Goal: Transaction & Acquisition: Book appointment/travel/reservation

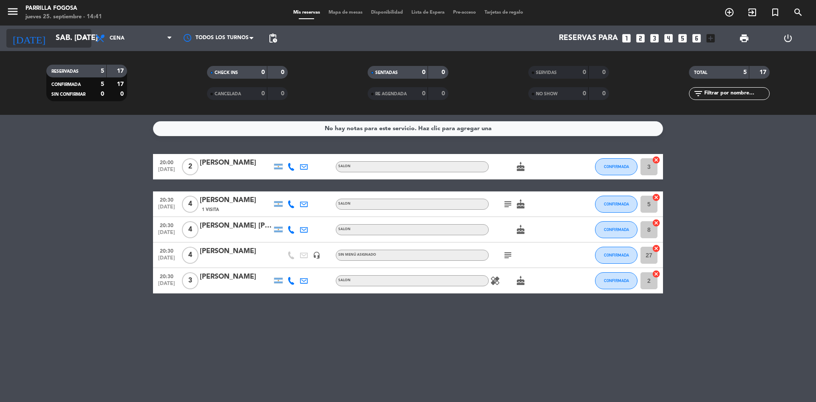
click at [74, 35] on input "sáb. [DATE]" at bounding box center [100, 38] width 99 height 17
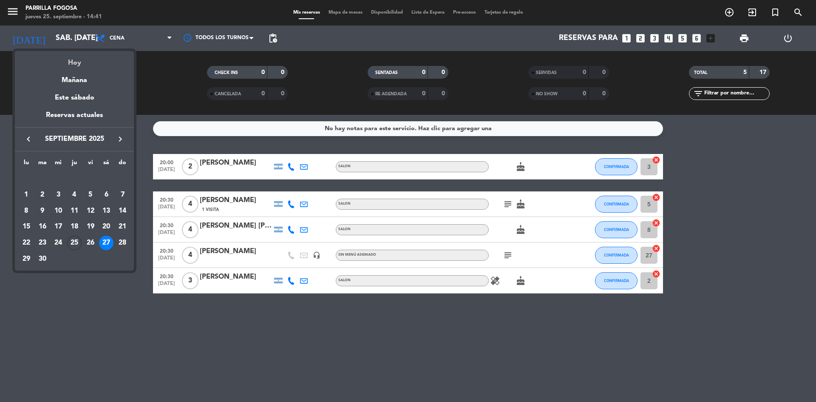
click at [83, 64] on div "Hoy" at bounding box center [74, 59] width 119 height 17
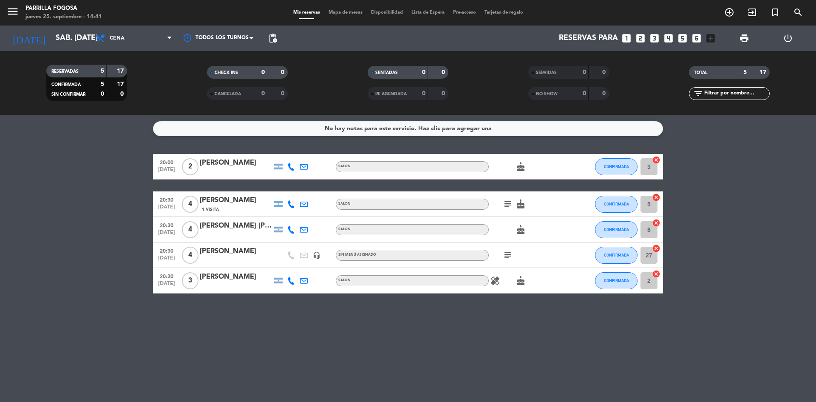
type input "[DEMOGRAPHIC_DATA] [DATE]"
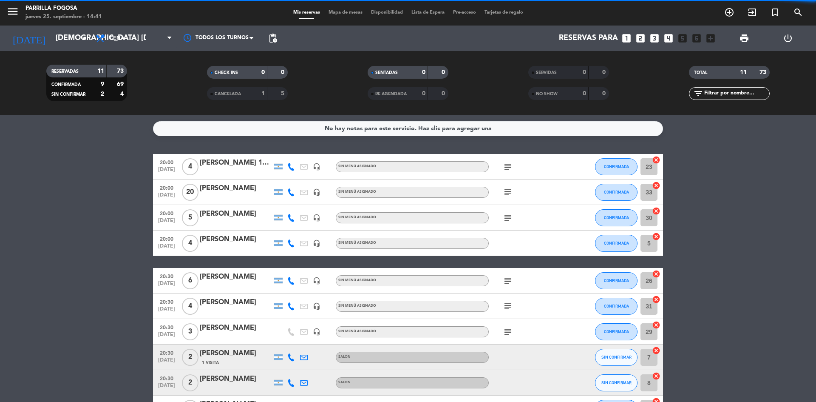
click at [117, 29] on span "Cena" at bounding box center [133, 38] width 85 height 19
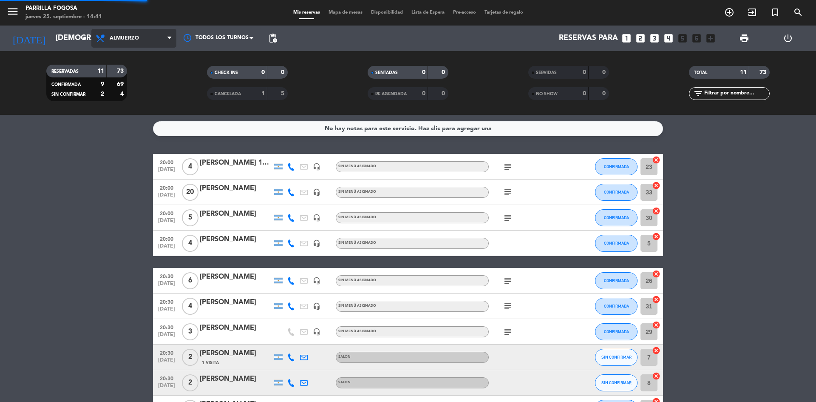
click at [127, 74] on div "menu [PERSON_NAME] Fogosa jueves 25. septiembre - 14:41 Mis reservas Mapa de me…" at bounding box center [408, 57] width 816 height 115
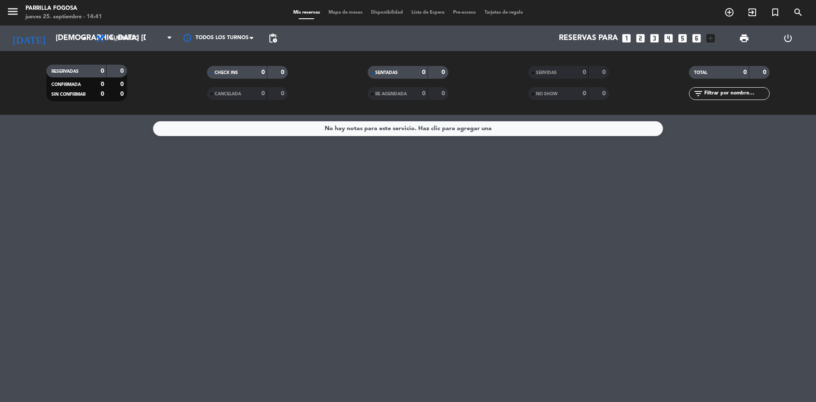
click at [695, 37] on icon "looks_6" at bounding box center [696, 38] width 11 height 11
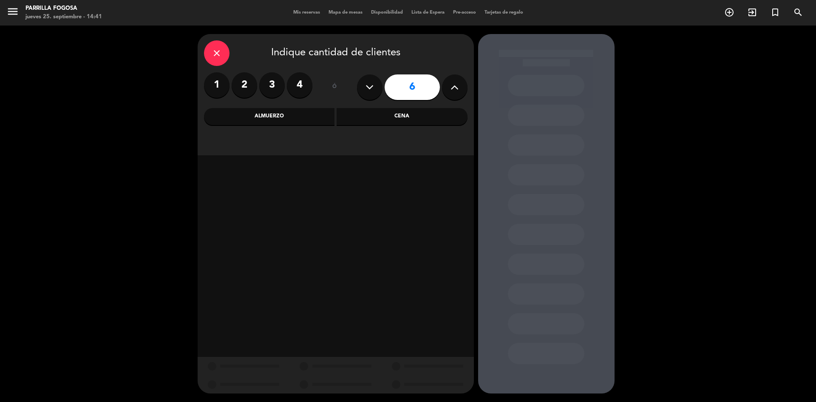
click at [367, 111] on div "Cena" at bounding box center [402, 116] width 131 height 17
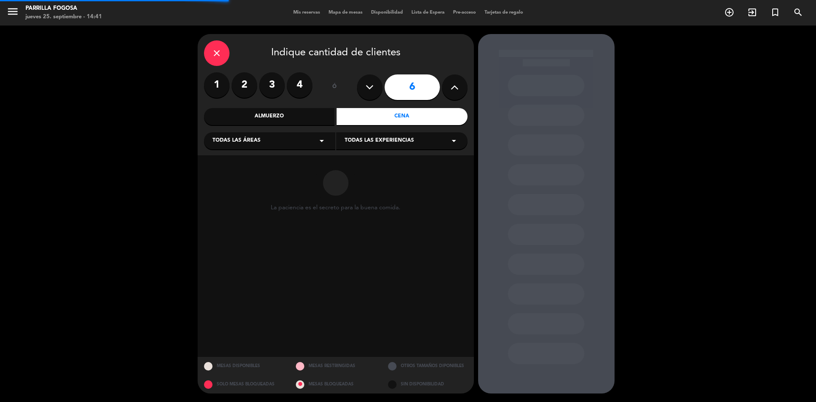
click at [296, 108] on div "Almuerzo" at bounding box center [269, 116] width 131 height 17
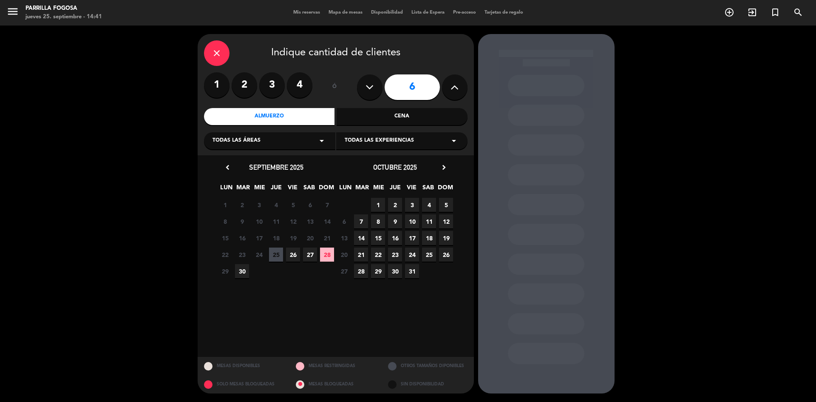
click at [327, 258] on span "28" at bounding box center [327, 254] width 14 height 14
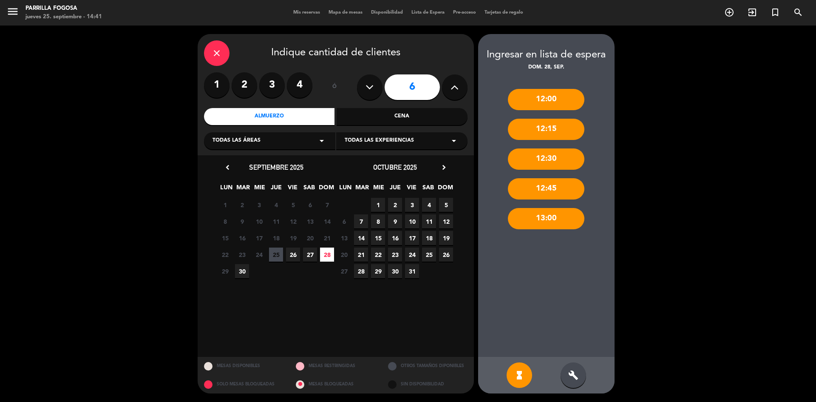
click at [573, 367] on div "build" at bounding box center [574, 375] width 26 height 26
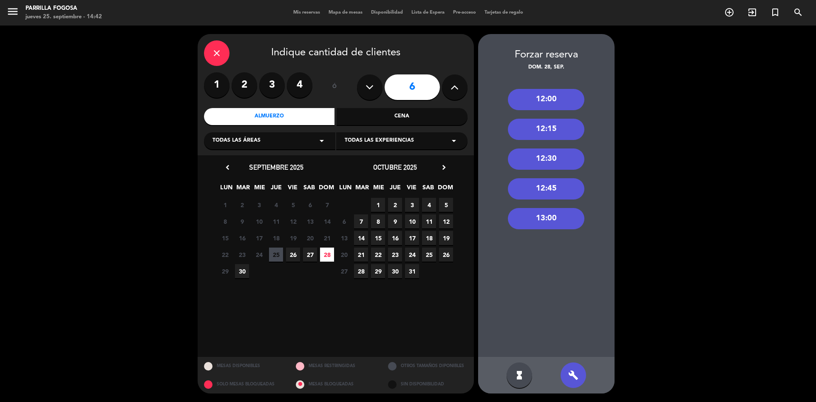
click at [557, 209] on div "13:00" at bounding box center [546, 218] width 77 height 21
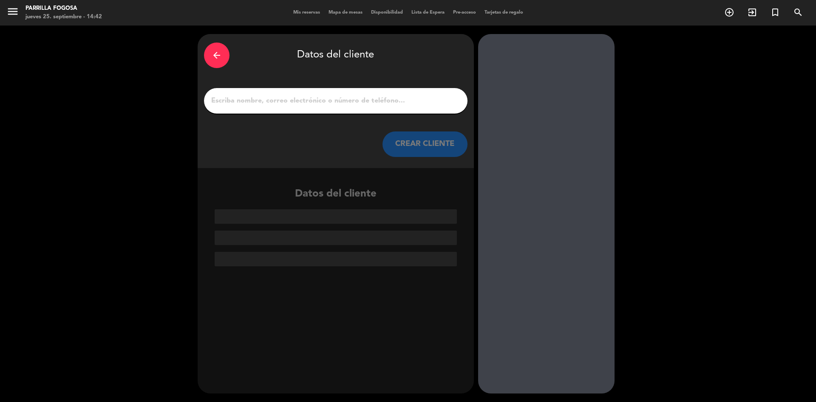
click at [264, 104] on input "1" at bounding box center [335, 101] width 251 height 12
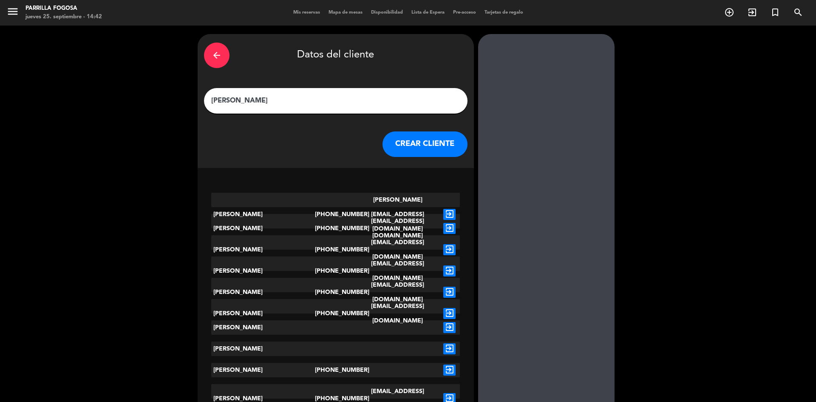
type input "[PERSON_NAME]"
click at [432, 146] on button "CREAR CLIENTE" at bounding box center [425, 144] width 85 height 26
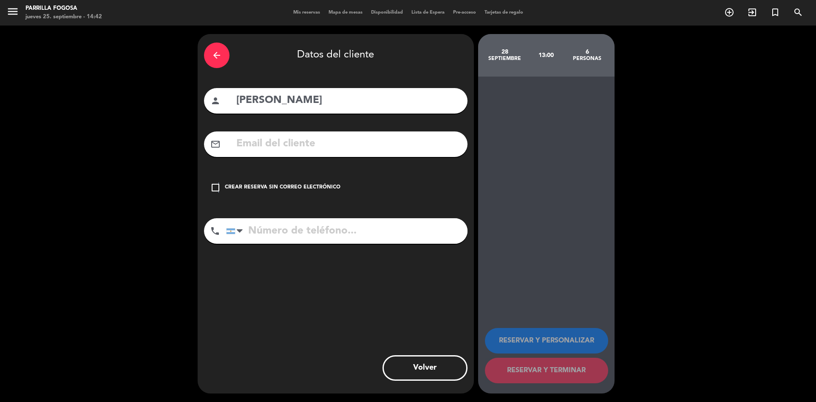
drag, startPoint x: 219, startPoint y: 192, endPoint x: 223, endPoint y: 198, distance: 7.7
click at [218, 190] on icon "check_box_outline_blank" at bounding box center [215, 187] width 10 height 10
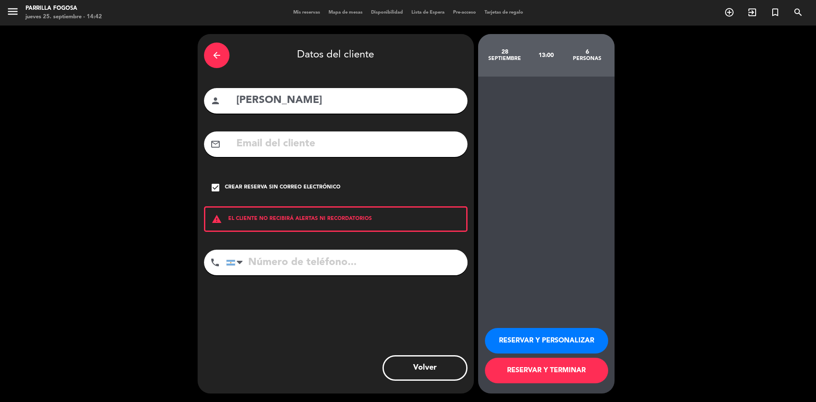
click at [334, 270] on input "tel" at bounding box center [347, 263] width 242 height 26
type input "1145406434"
click at [548, 337] on button "RESERVAR Y PERSONALIZAR" at bounding box center [546, 341] width 123 height 26
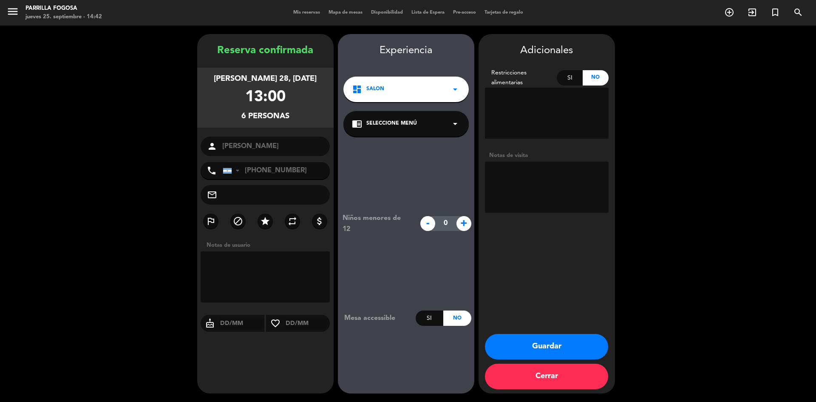
drag, startPoint x: 527, startPoint y: 347, endPoint x: 522, endPoint y: 343, distance: 5.8
click at [526, 345] on button "Guardar" at bounding box center [546, 347] width 123 height 26
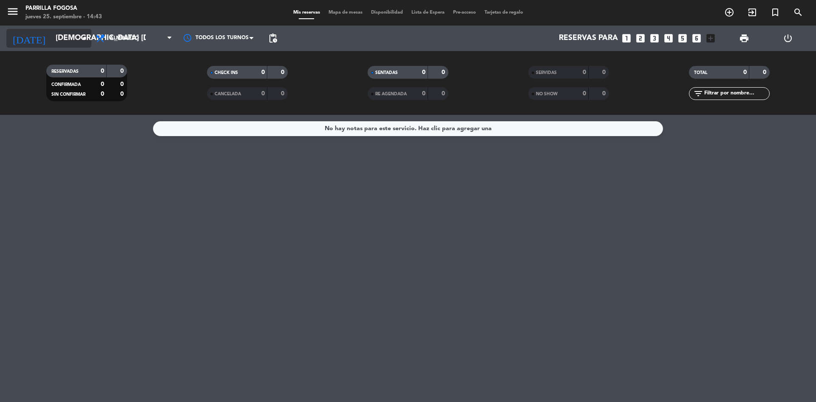
click at [65, 37] on input "[DEMOGRAPHIC_DATA] [DATE]" at bounding box center [100, 38] width 99 height 17
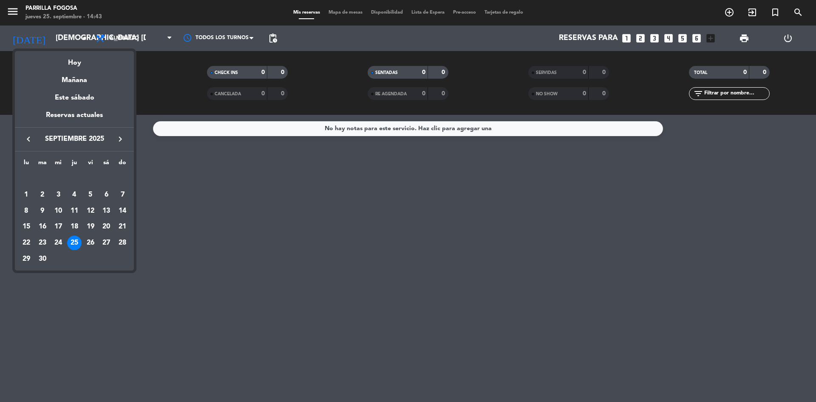
click at [119, 245] on div "28" at bounding box center [122, 243] width 14 height 14
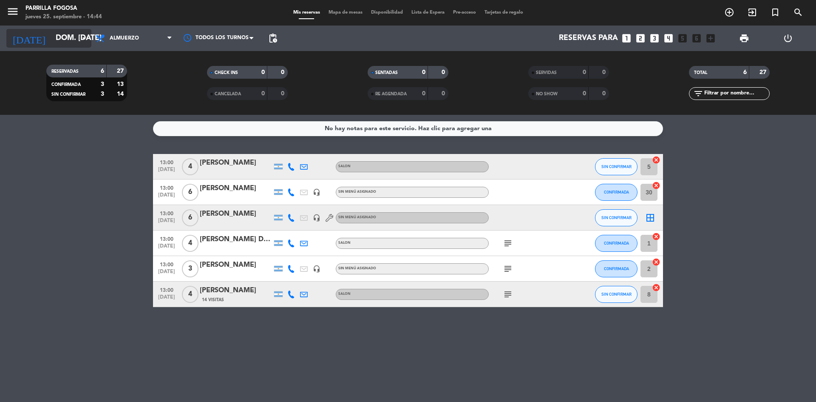
click at [82, 38] on icon "arrow_drop_down" at bounding box center [84, 38] width 10 height 10
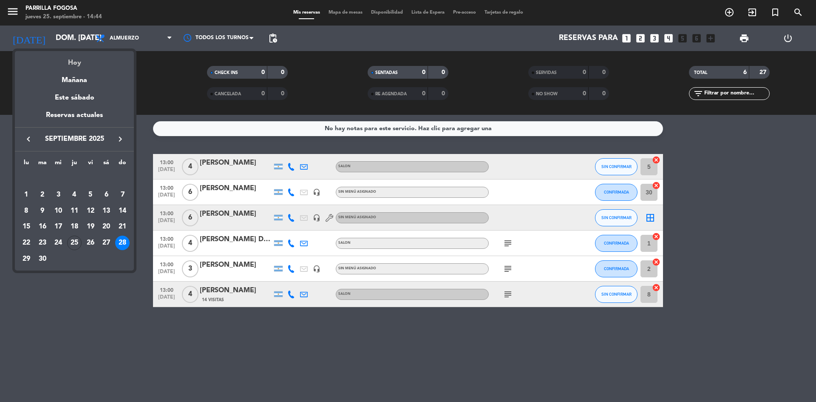
click at [82, 63] on div "Hoy" at bounding box center [74, 59] width 119 height 17
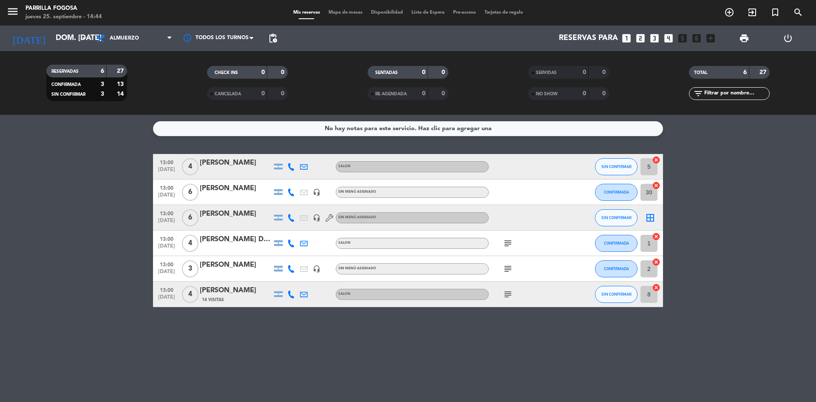
type input "[DEMOGRAPHIC_DATA] [DATE]"
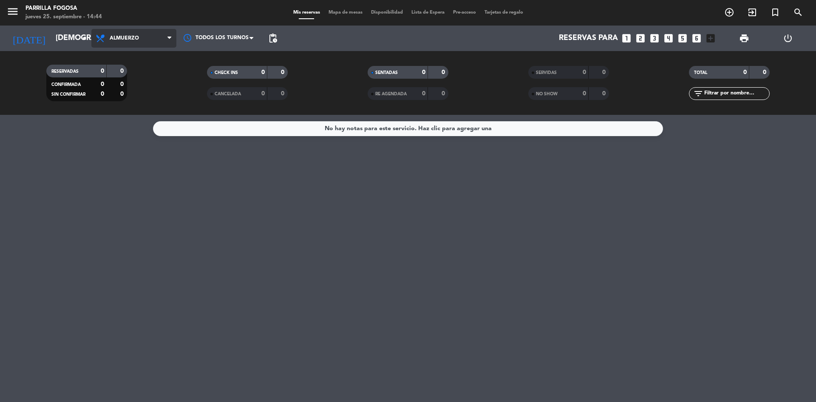
click at [117, 37] on span "Almuerzo" at bounding box center [124, 38] width 29 height 6
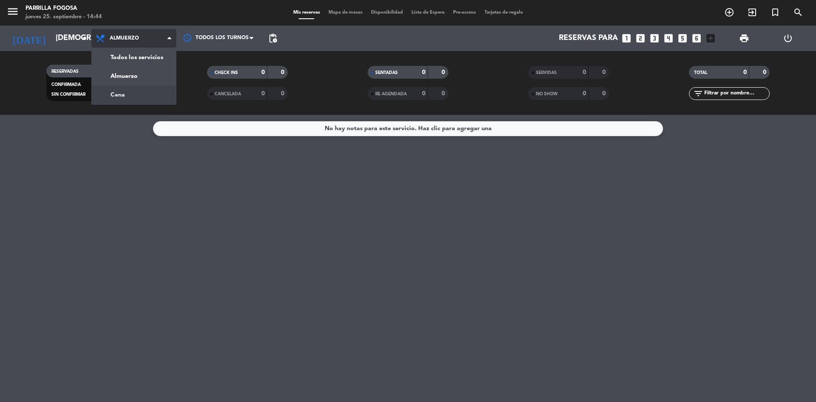
click at [117, 98] on div "menu [PERSON_NAME] Fogosa jueves 25. septiembre - 14:44 Mis reservas Mapa de me…" at bounding box center [408, 57] width 816 height 115
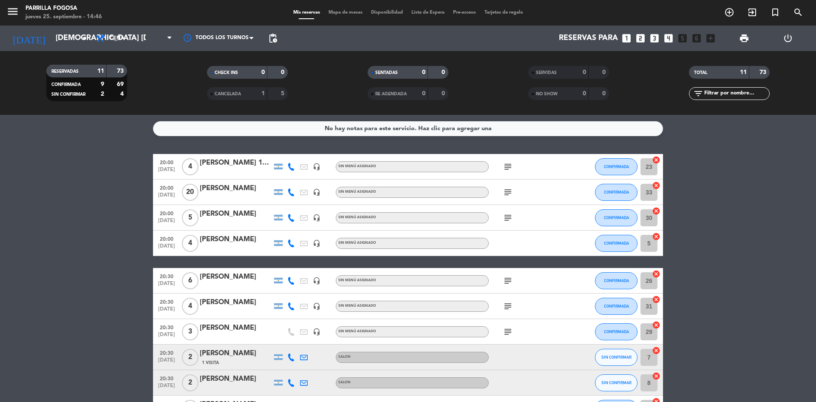
click at [671, 38] on icon "looks_4" at bounding box center [668, 38] width 11 height 11
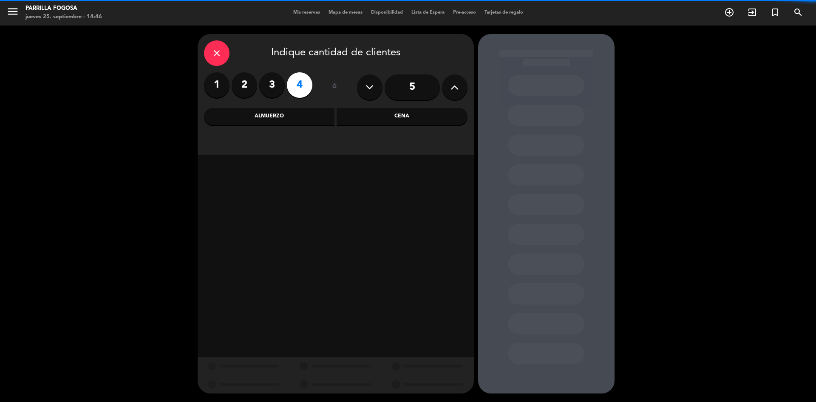
click at [464, 92] on button at bounding box center [455, 87] width 26 height 26
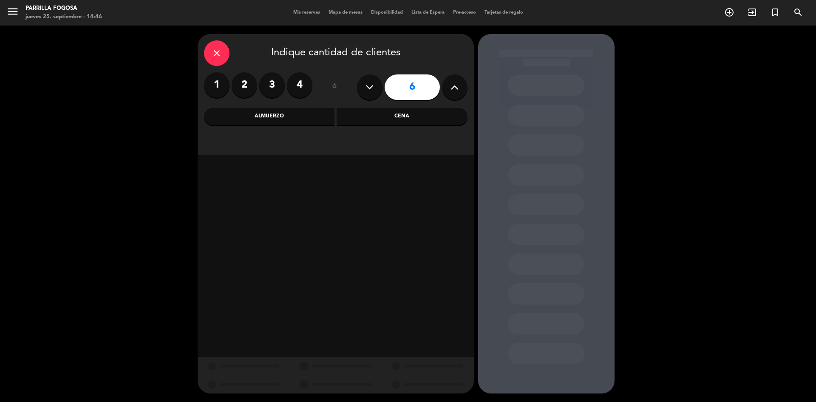
click at [461, 90] on button at bounding box center [455, 87] width 26 height 26
type input "9"
click at [428, 115] on div "Cena" at bounding box center [402, 116] width 131 height 17
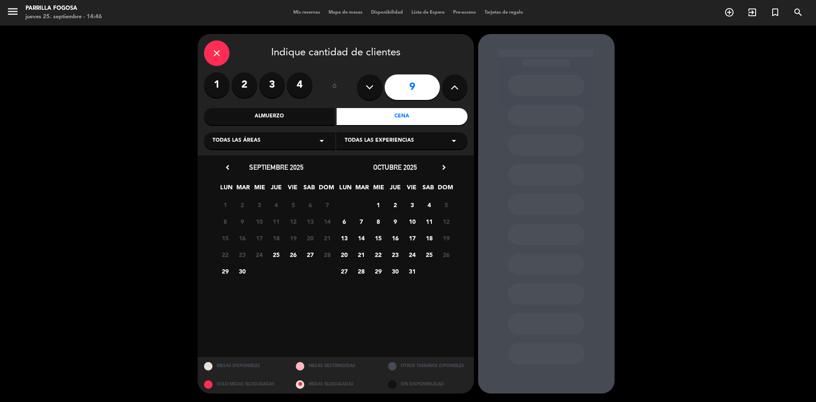
click at [313, 253] on span "27" at bounding box center [310, 254] width 14 height 14
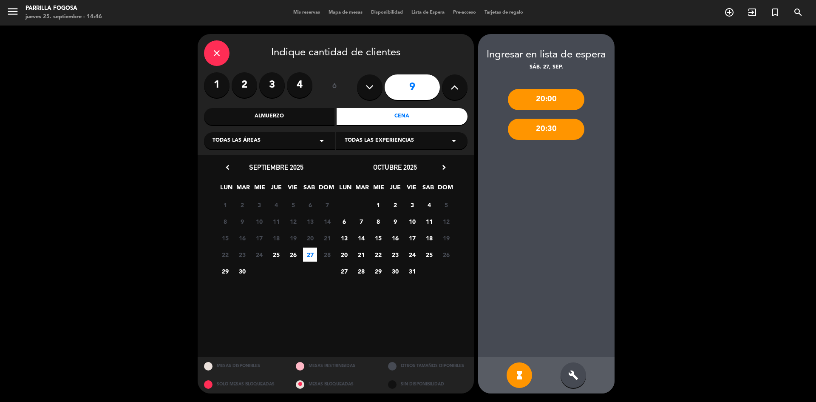
click at [567, 374] on div "build" at bounding box center [574, 375] width 26 height 26
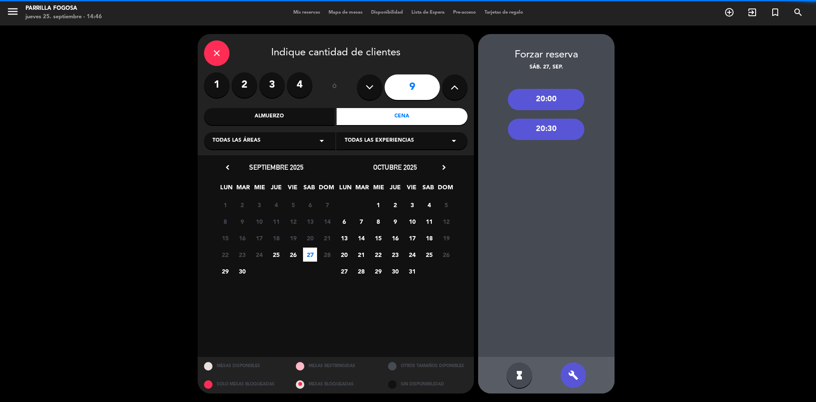
click at [546, 129] on div "20:30" at bounding box center [546, 129] width 77 height 21
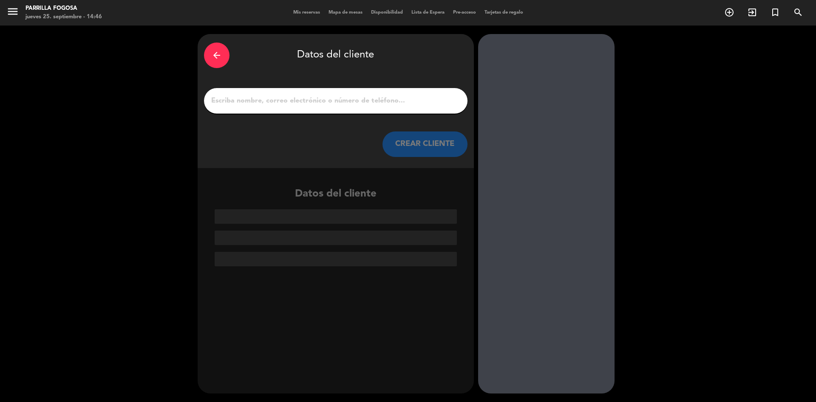
click at [368, 100] on input "1" at bounding box center [335, 101] width 251 height 12
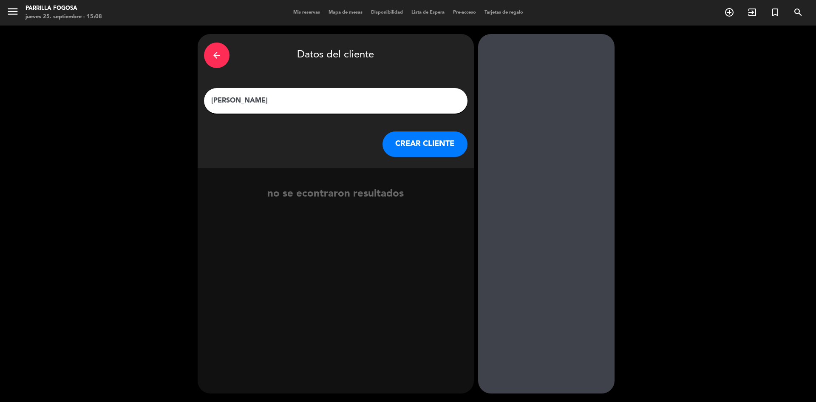
type input "[PERSON_NAME]"
click at [433, 148] on button "CREAR CLIENTE" at bounding box center [425, 144] width 85 height 26
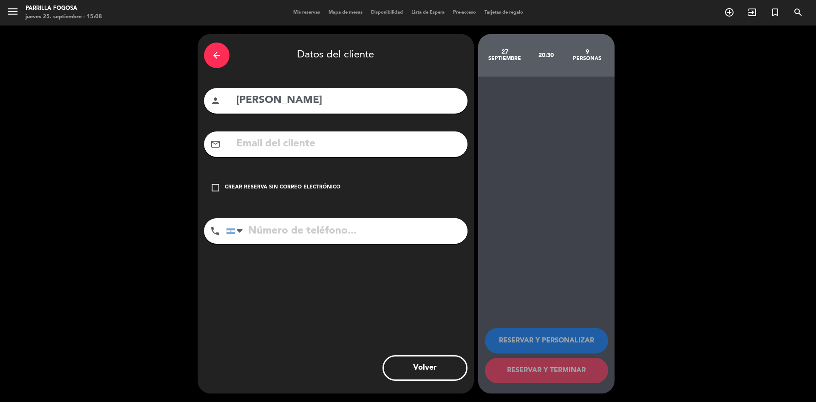
click at [219, 189] on icon "check_box_outline_blank" at bounding box center [215, 187] width 10 height 10
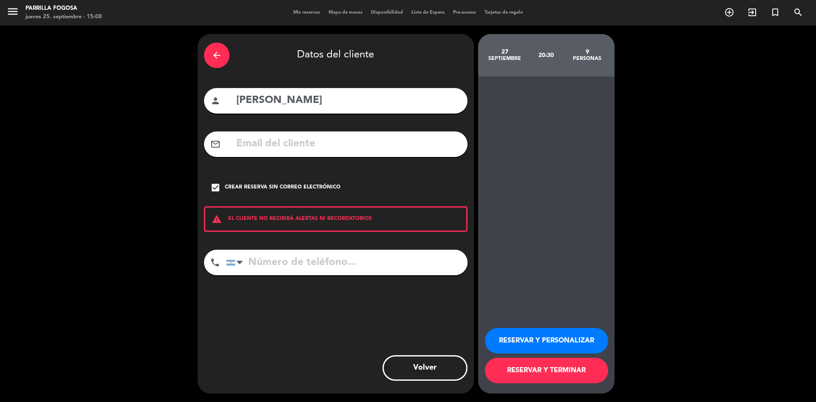
click at [277, 261] on input "tel" at bounding box center [347, 263] width 242 height 26
type input "1158963954"
click at [554, 337] on button "RESERVAR Y PERSONALIZAR" at bounding box center [546, 341] width 123 height 26
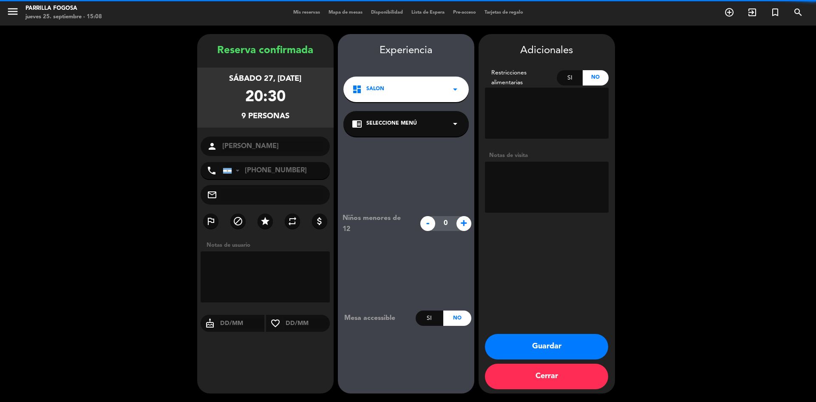
click at [533, 348] on button "Guardar" at bounding box center [546, 347] width 123 height 26
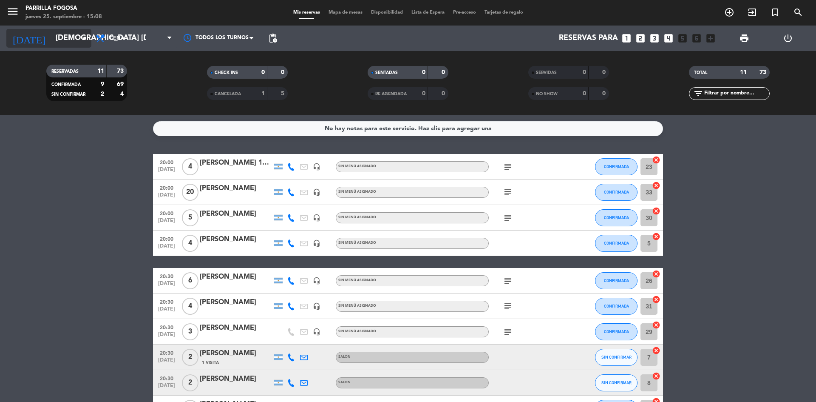
click at [80, 38] on icon "arrow_drop_down" at bounding box center [84, 38] width 10 height 10
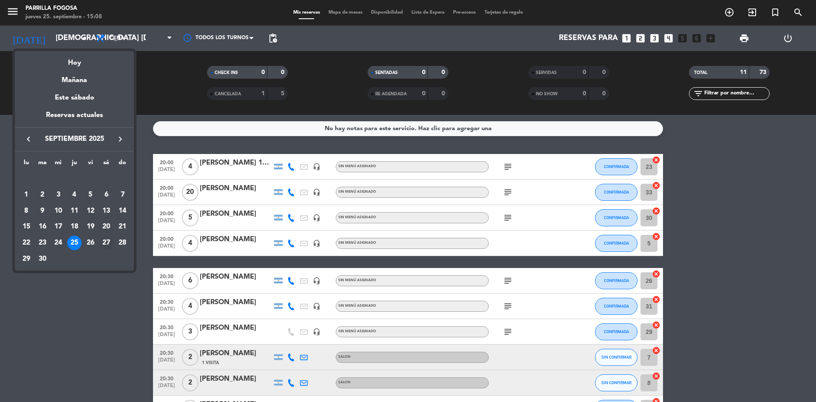
click at [106, 242] on div "27" at bounding box center [106, 243] width 14 height 14
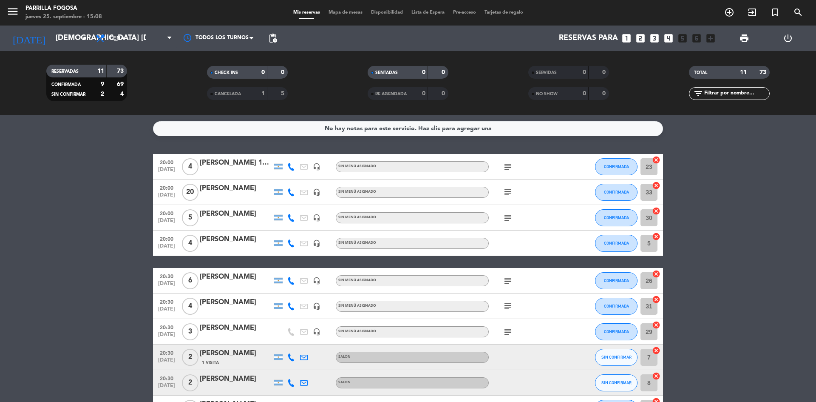
type input "sáb. [DATE]"
